Goal: Transaction & Acquisition: Purchase product/service

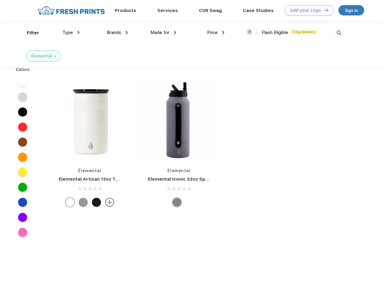
scroll to position [0, 0]
click at [307, 10] on link "Add your Logo Design Tool" at bounding box center [309, 10] width 50 height 11
click at [0, 0] on div "Design Tool" at bounding box center [0, 0] width 0 height 0
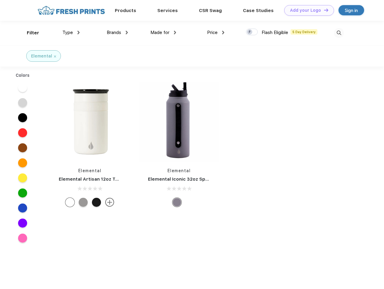
click at [324, 10] on link "Add your Logo Design Tool" at bounding box center [309, 10] width 50 height 11
click at [29, 33] on div "Filter" at bounding box center [33, 33] width 12 height 7
click at [71, 33] on span "Type" at bounding box center [67, 32] width 11 height 5
click at [117, 33] on span "Brands" at bounding box center [114, 32] width 14 height 5
click at [163, 33] on span "Made for" at bounding box center [159, 32] width 19 height 5
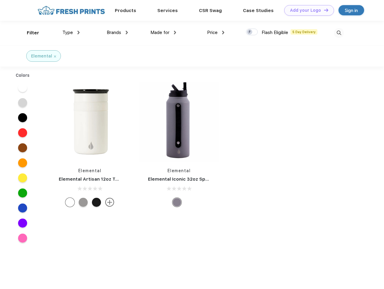
click at [216, 33] on span "Price" at bounding box center [212, 32] width 11 height 5
click at [252, 32] on div at bounding box center [252, 32] width 12 height 7
click at [250, 32] on input "checkbox" at bounding box center [248, 30] width 4 height 4
click at [339, 33] on img at bounding box center [339, 33] width 10 height 10
